Goal: Task Accomplishment & Management: Manage account settings

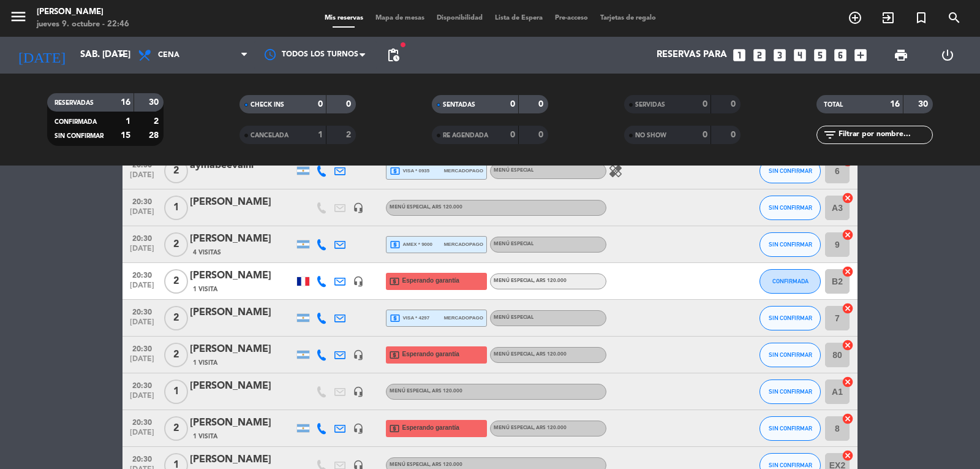
scroll to position [123, 0]
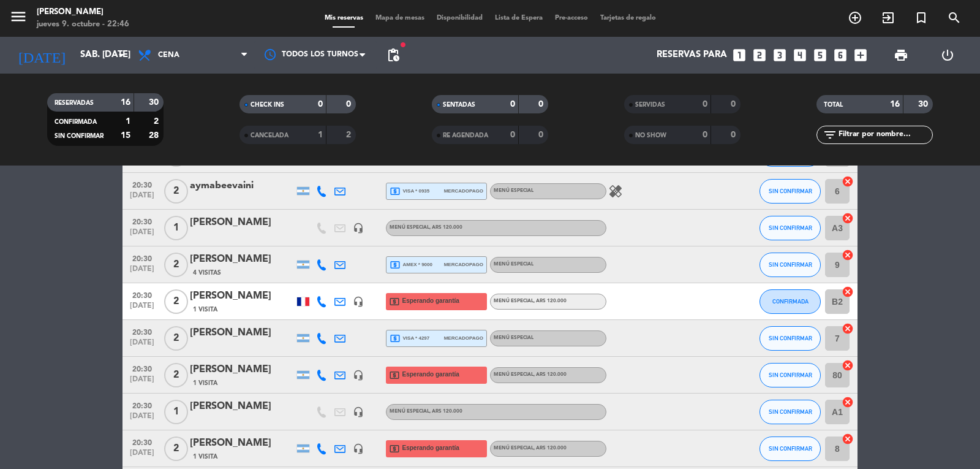
click at [232, 310] on div "1 Visita" at bounding box center [242, 309] width 104 height 10
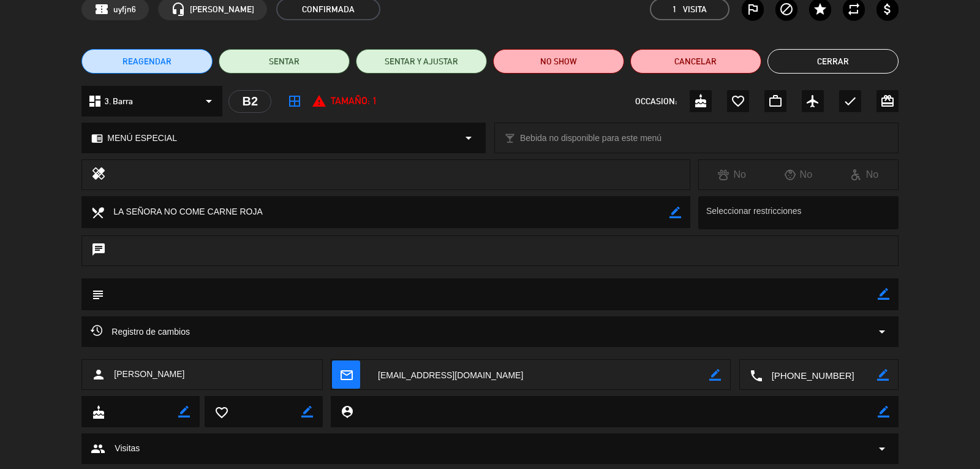
scroll to position [93, 0]
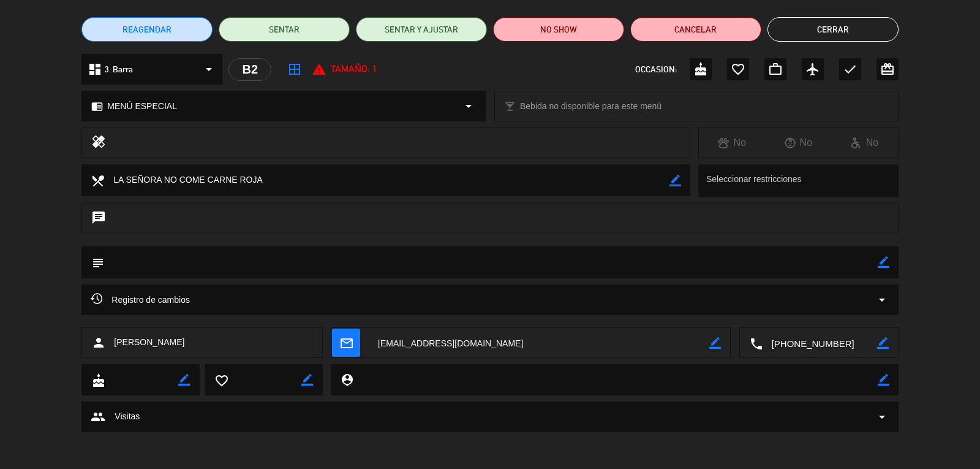
click at [880, 264] on icon "border_color" at bounding box center [884, 262] width 12 height 12
drag, startPoint x: 265, startPoint y: 176, endPoint x: 112, endPoint y: 177, distance: 152.6
click at [112, 177] on textarea at bounding box center [386, 179] width 565 height 31
click at [175, 261] on textarea at bounding box center [490, 261] width 773 height 31
paste textarea "LA SEÑORA NO COME CARNE ROJA"
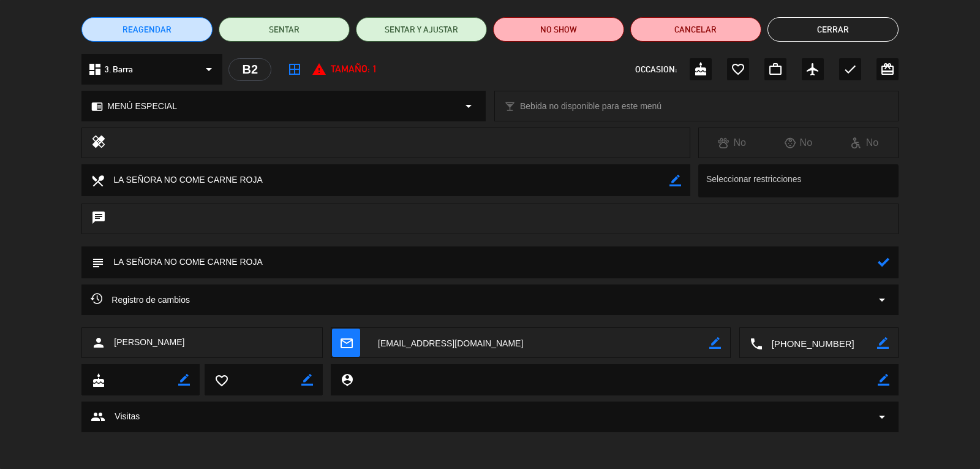
type textarea "LA SEÑORA NO COME CARNE ROJA"
click at [842, 26] on button "Cerrar" at bounding box center [833, 29] width 131 height 25
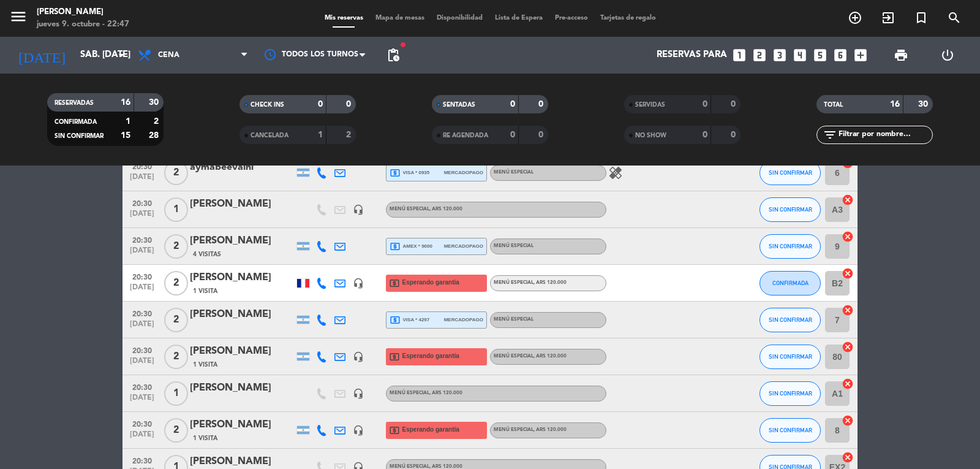
scroll to position [123, 0]
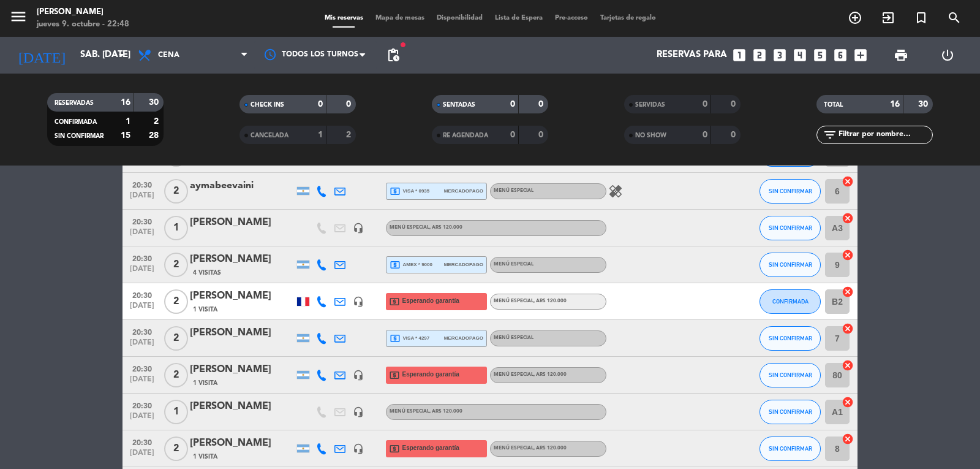
click at [229, 298] on div "[PERSON_NAME]" at bounding box center [242, 296] width 104 height 16
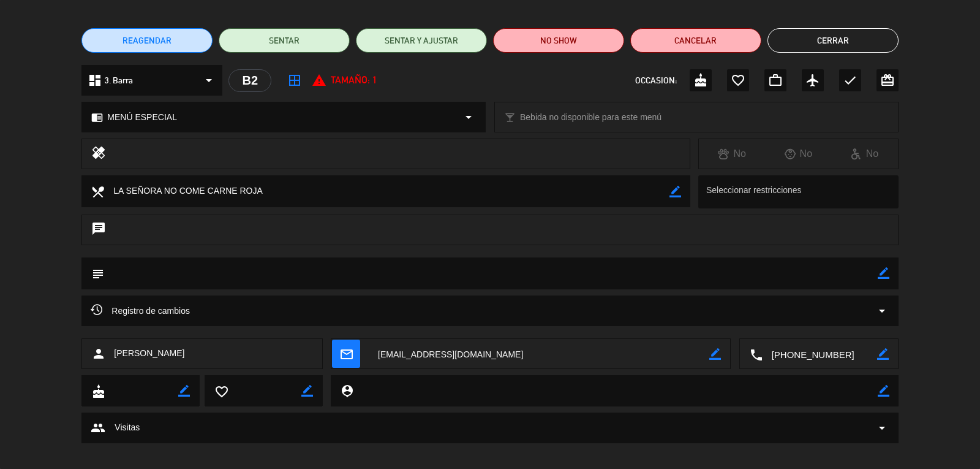
scroll to position [93, 0]
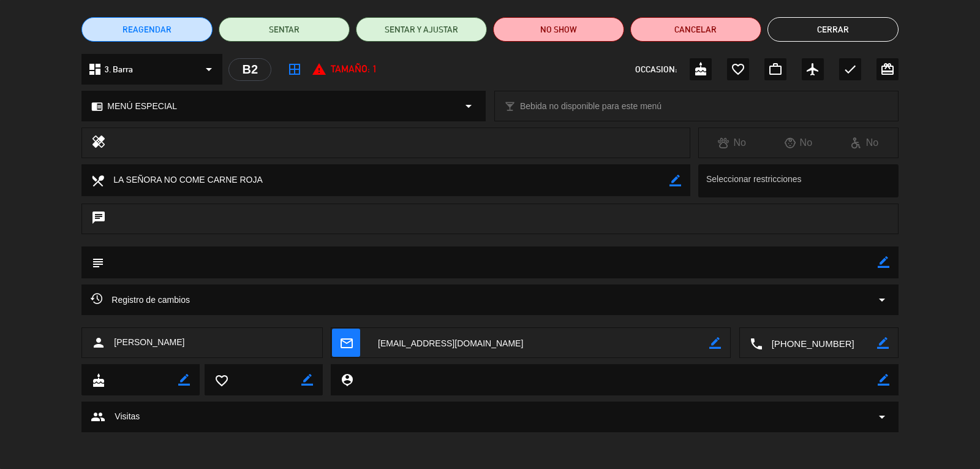
drag, startPoint x: 266, startPoint y: 180, endPoint x: 113, endPoint y: 169, distance: 153.6
click at [113, 169] on textarea at bounding box center [386, 179] width 565 height 31
click at [883, 257] on icon "border_color" at bounding box center [884, 262] width 12 height 12
click at [556, 267] on textarea at bounding box center [490, 261] width 773 height 31
click at [554, 267] on textarea at bounding box center [490, 261] width 773 height 31
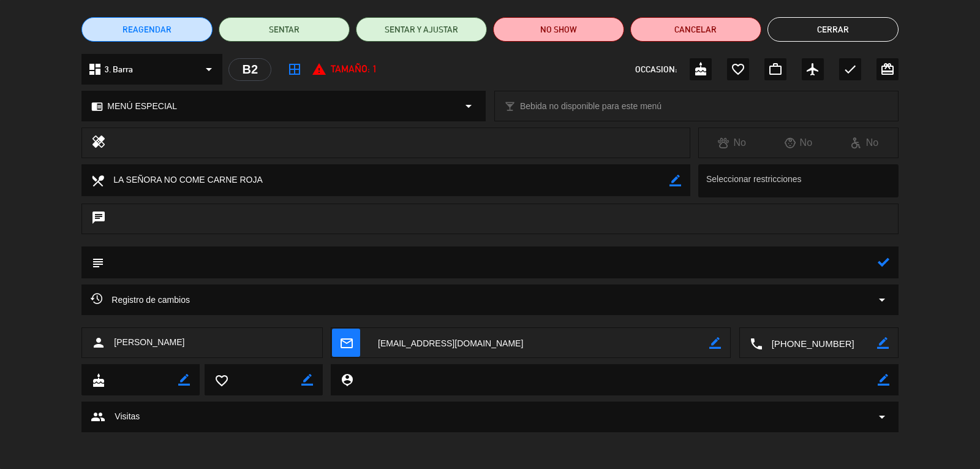
paste textarea "LA SEÑORA NO COME CARNE ROJA"
type textarea "LA SEÑORA NO COME CARNE ROJA"
click at [879, 263] on icon at bounding box center [884, 262] width 12 height 12
click at [810, 29] on button "Cerrar" at bounding box center [833, 29] width 131 height 25
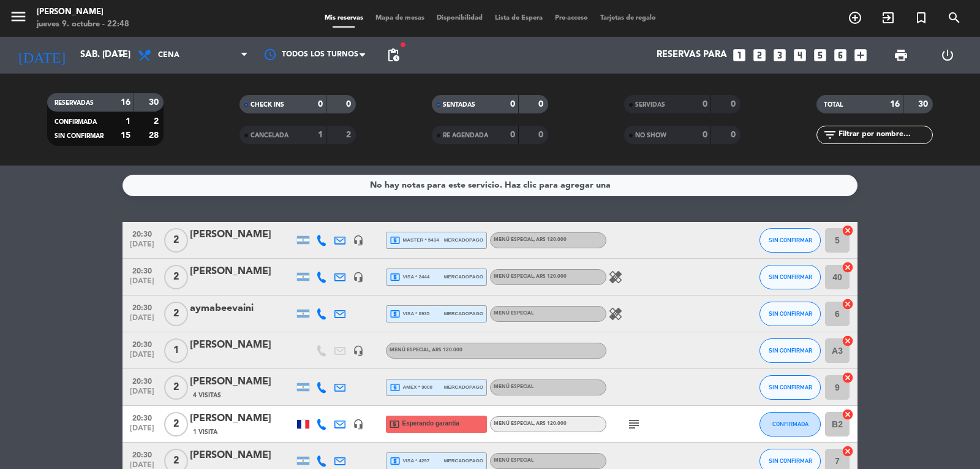
scroll to position [61, 0]
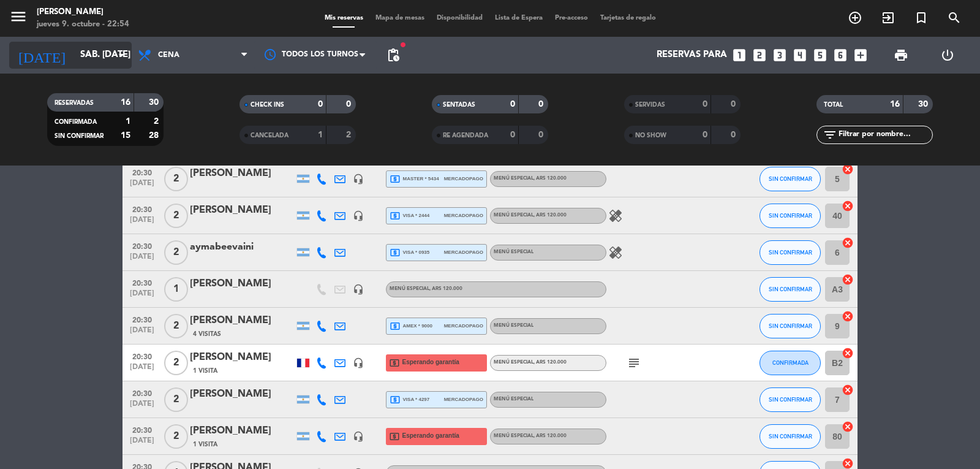
click at [103, 62] on input "sáb. [DATE]" at bounding box center [133, 55] width 118 height 23
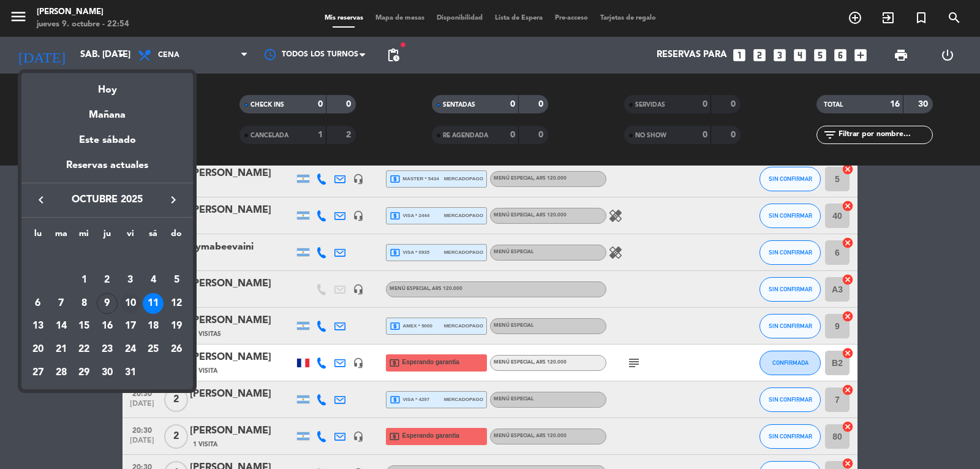
click at [132, 297] on div "10" at bounding box center [130, 303] width 21 height 21
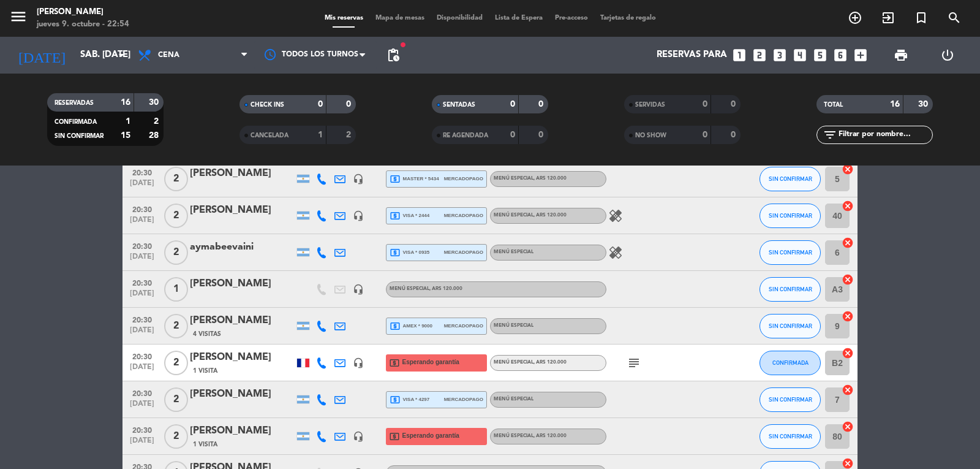
type input "vie. [DATE]"
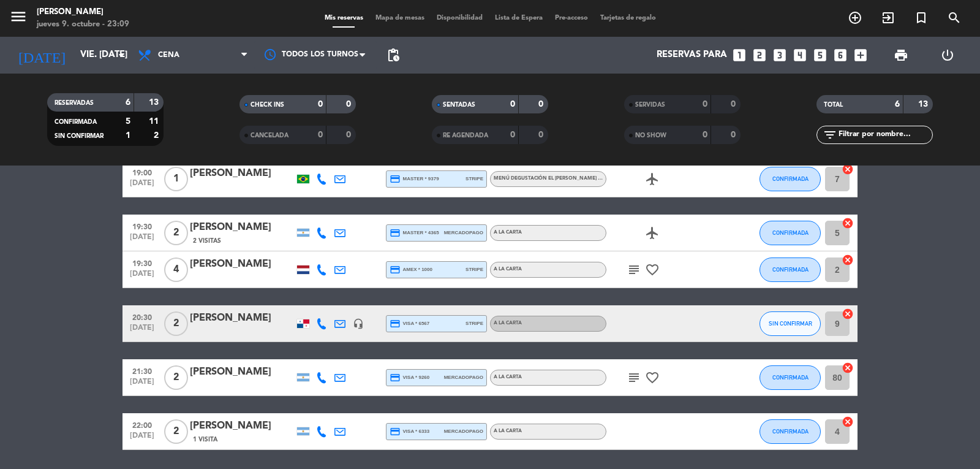
scroll to position [0, 0]
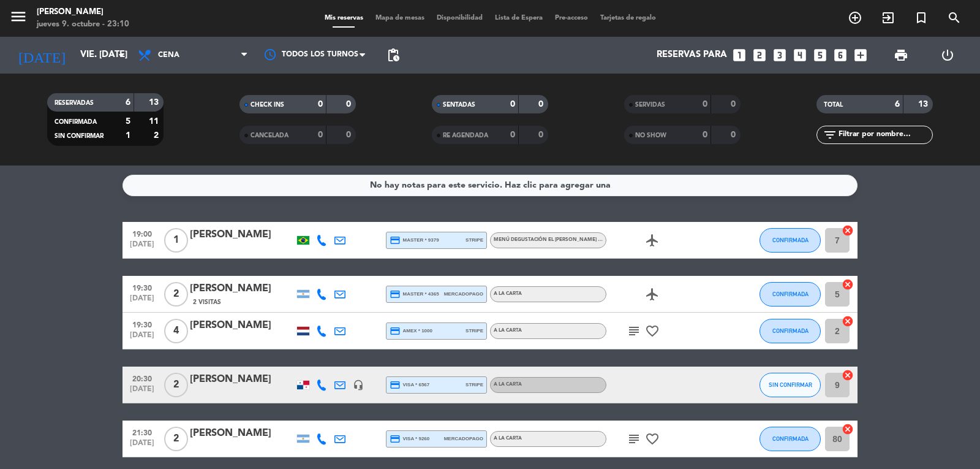
click at [626, 331] on span "subject" at bounding box center [634, 330] width 18 height 15
click at [634, 332] on icon "subject" at bounding box center [634, 330] width 15 height 15
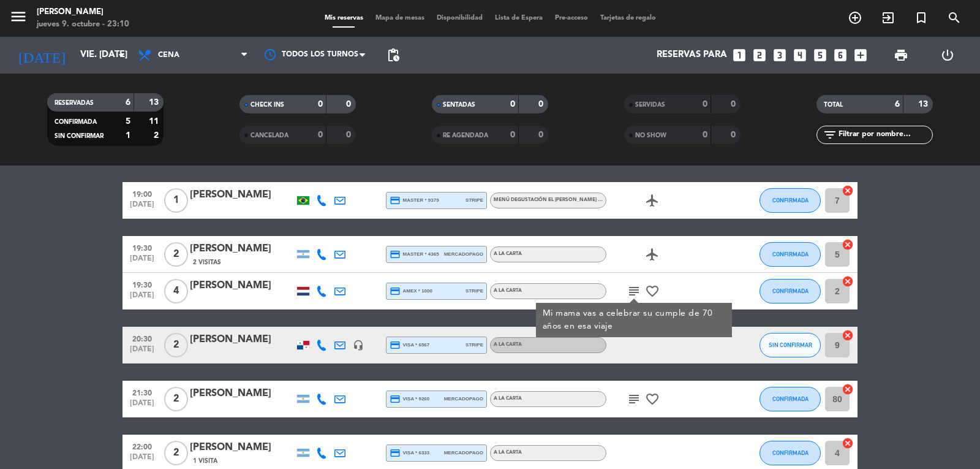
scroll to position [61, 0]
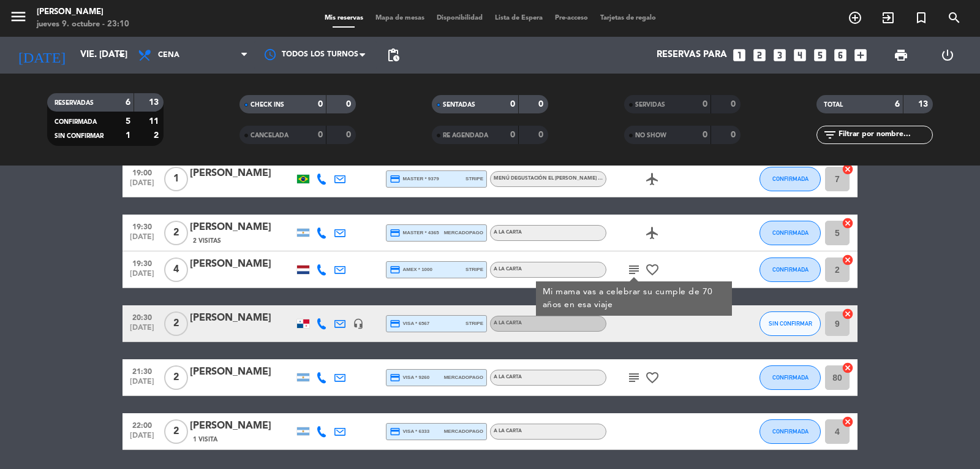
click at [633, 382] on icon "subject" at bounding box center [634, 377] width 15 height 15
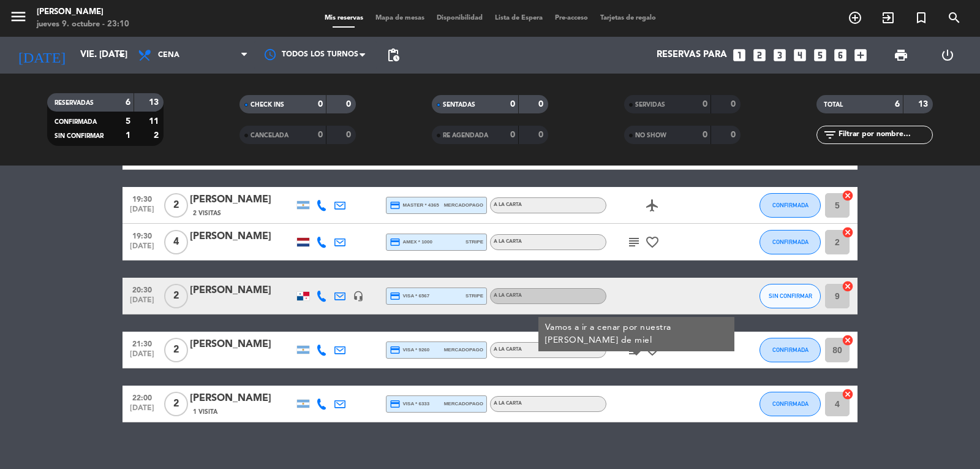
scroll to position [104, 0]
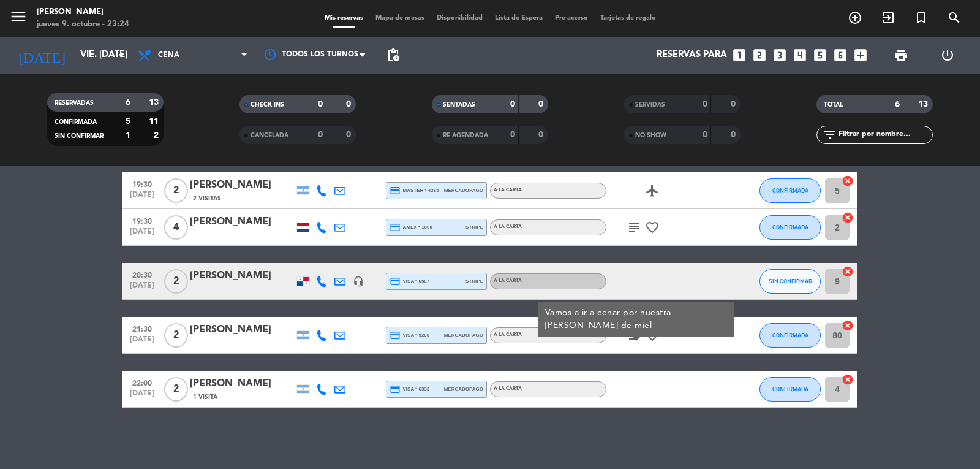
click at [686, 386] on div at bounding box center [662, 389] width 110 height 36
